Goal: Find specific page/section

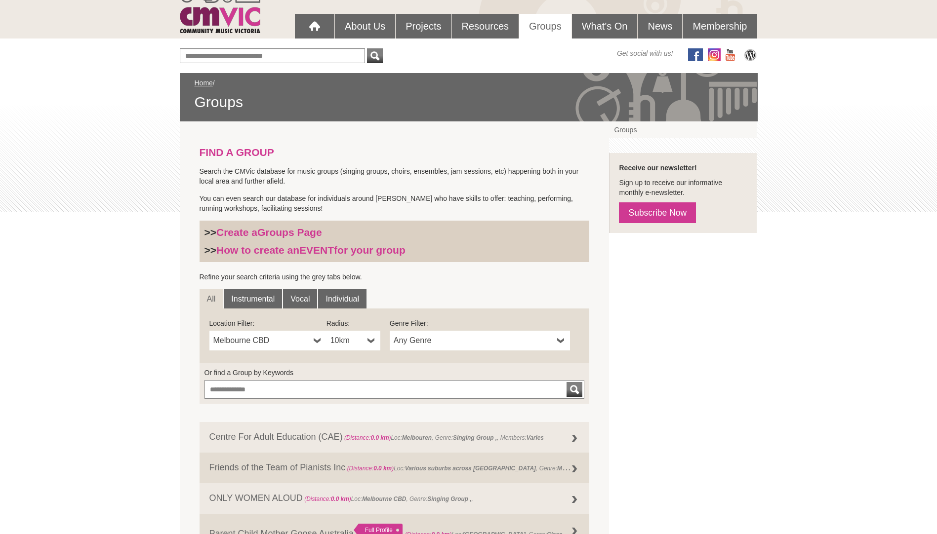
scroll to position [148, 0]
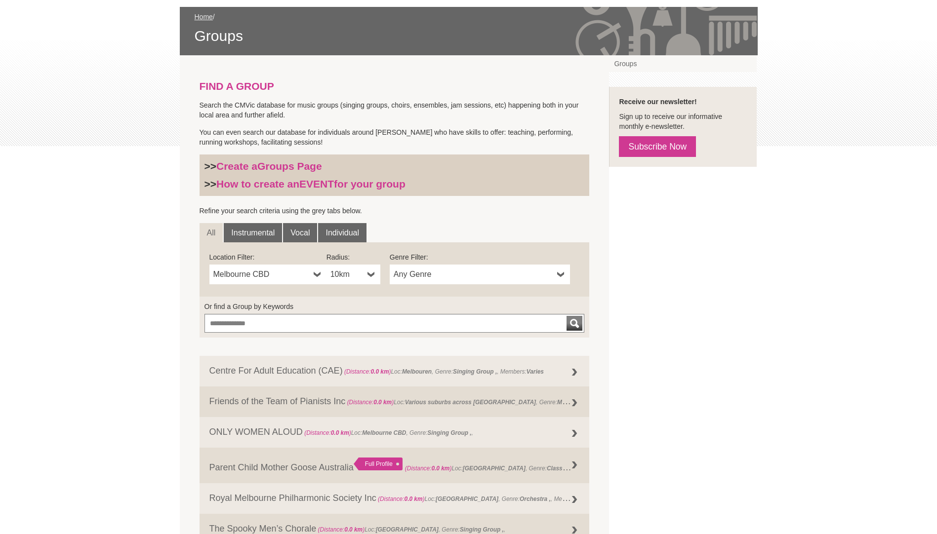
click at [313, 276] on link "Melbourne CBD" at bounding box center [267, 275] width 117 height 20
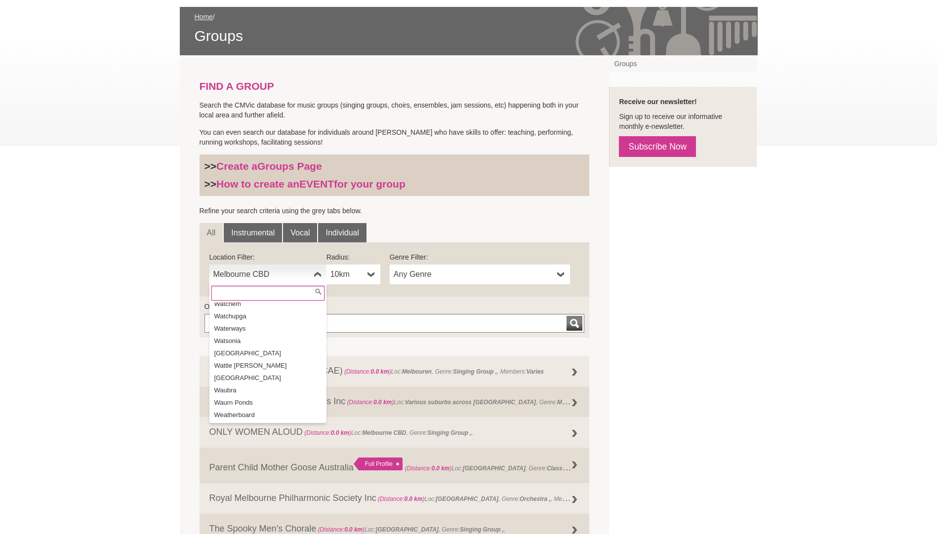
scroll to position [19461, 0]
click at [252, 485] on li "Werribee" at bounding box center [268, 491] width 115 height 12
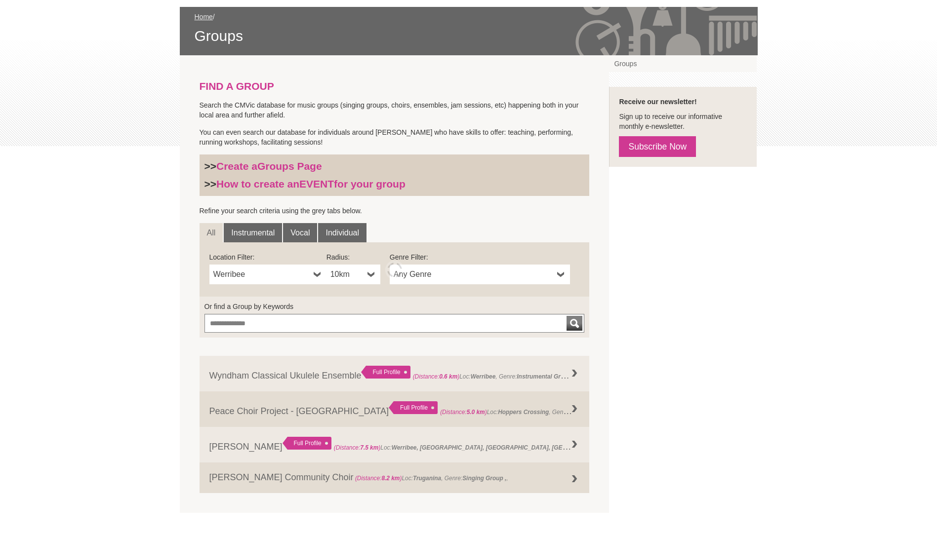
click at [509, 274] on span "Any Genre" at bounding box center [474, 275] width 160 height 12
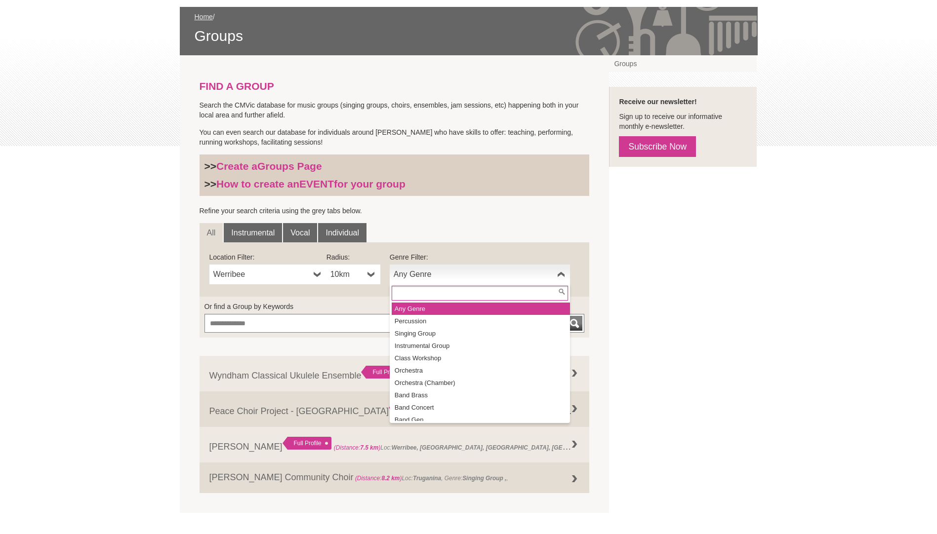
click at [447, 304] on li "Any Genre" at bounding box center [481, 309] width 178 height 12
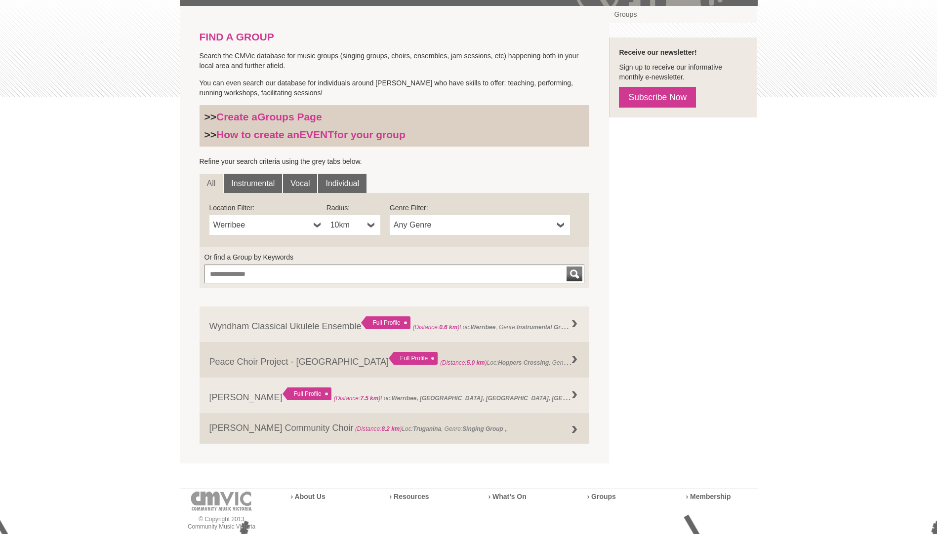
scroll to position [247, 0]
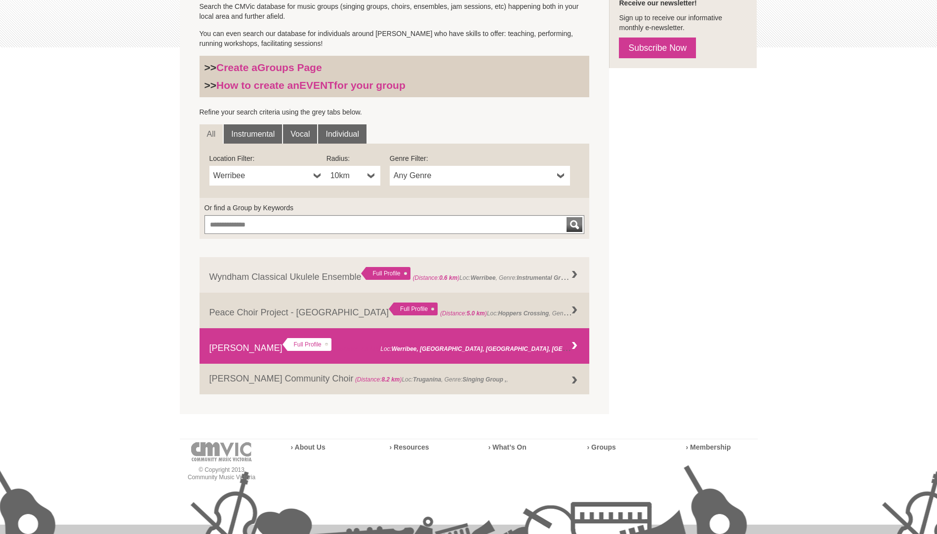
click at [242, 347] on link "[PERSON_NAME] Full Profile (Distance: 7.5 km ) Loc: [GEOGRAPHIC_DATA], [GEOGRAP…" at bounding box center [395, 346] width 390 height 36
